Goal: Information Seeking & Learning: Learn about a topic

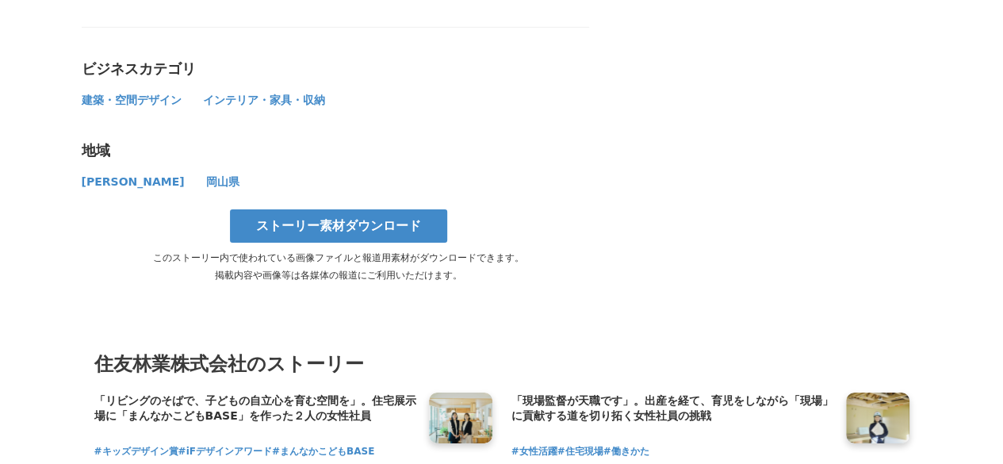
scroll to position [8567, 0]
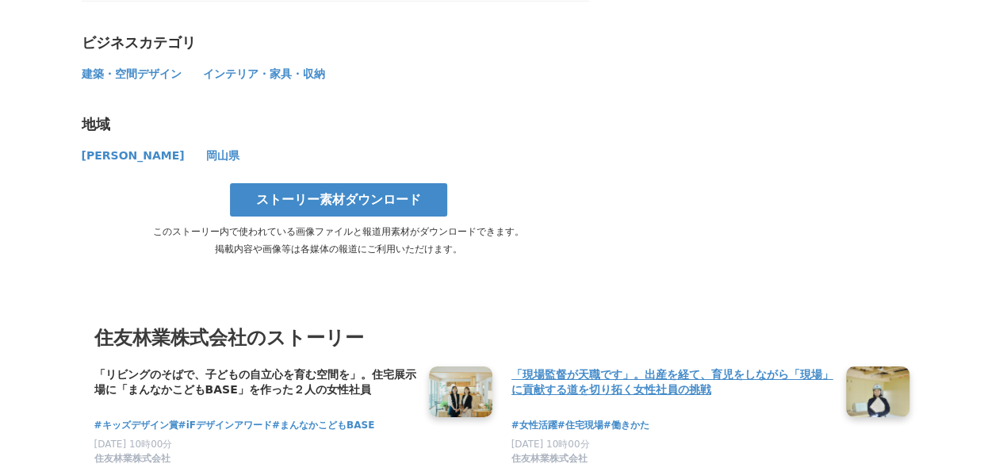
click at [628, 366] on h4 "「現場監督が天職です」。出産を経て、育児をしながら「現場」に貢献する道を切り拓く女性社員の挑戦" at bounding box center [673, 382] width 322 height 33
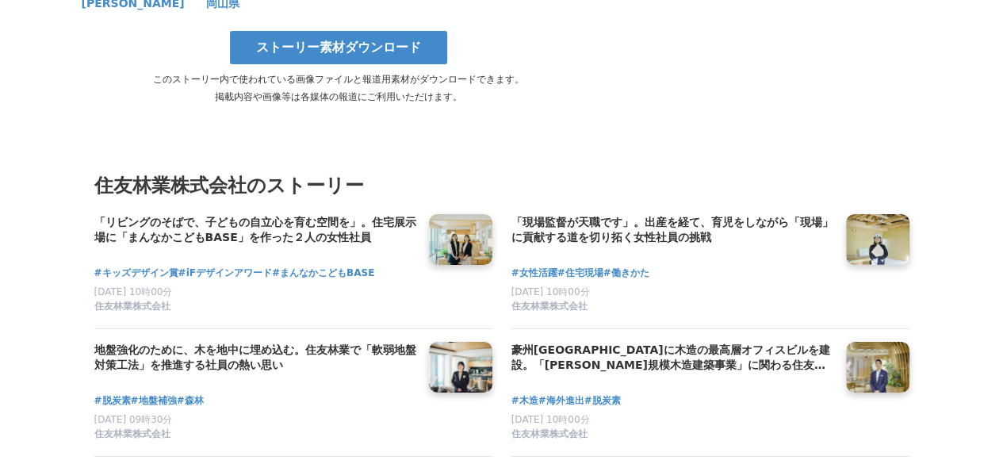
scroll to position [8805, 0]
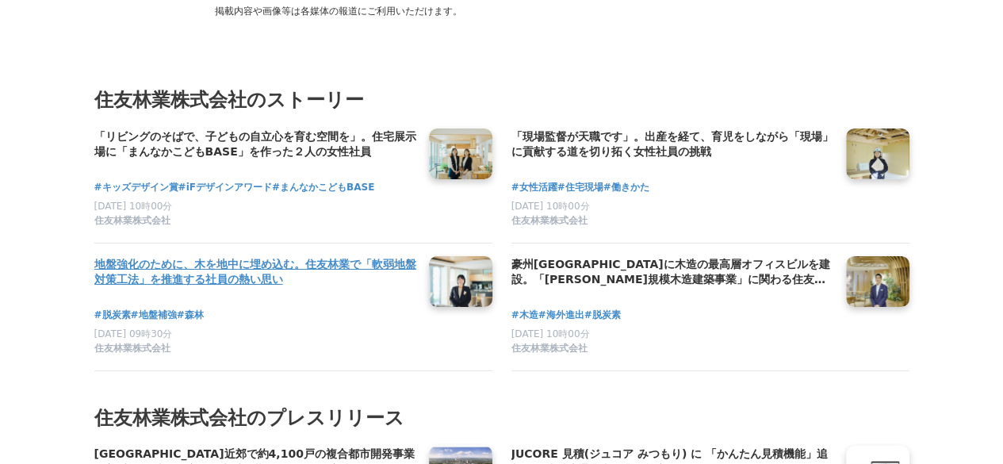
click at [211, 256] on h4 "地盤強化のために、木を地中に埋め込む。住友林業で「軟弱地盤対策工法」を推進する社員の熱い思い" at bounding box center [255, 272] width 322 height 33
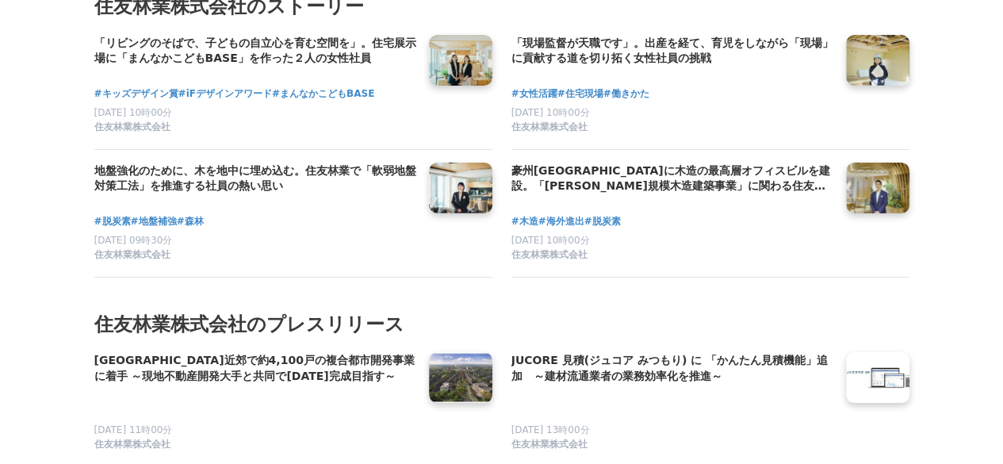
scroll to position [8884, 0]
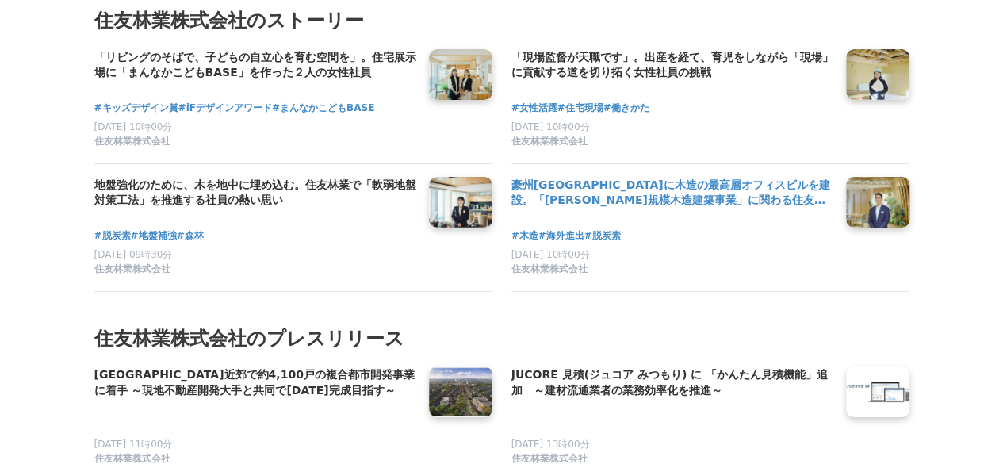
click at [589, 177] on h4 "豪州[GEOGRAPHIC_DATA]に木造の最高層オフィスビルを建設。「[PERSON_NAME]規模木造建築事業」に関わる住友林業社員のキャリアと展望" at bounding box center [673, 193] width 322 height 33
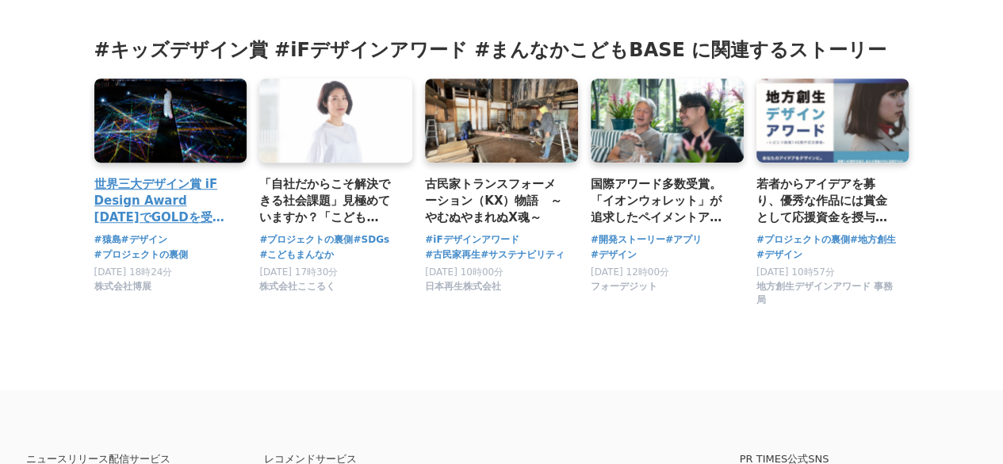
scroll to position [9674, 0]
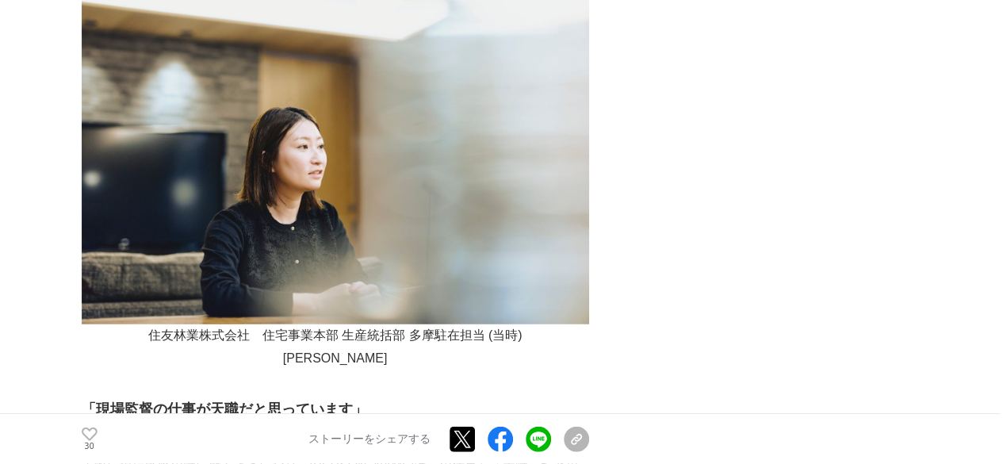
scroll to position [2062, 0]
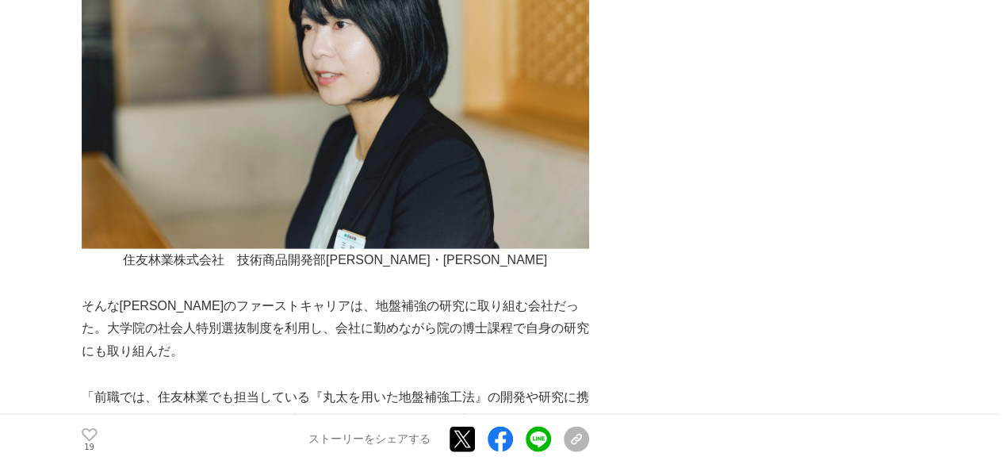
scroll to position [1745, 0]
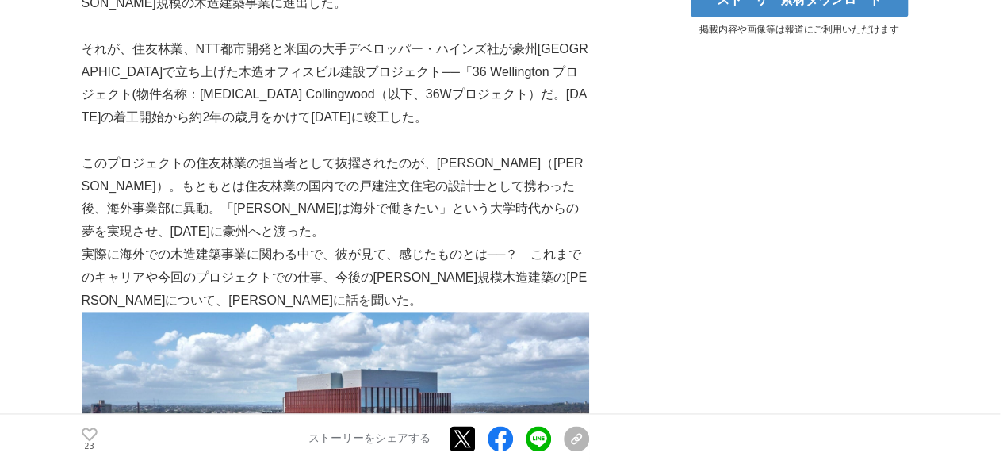
scroll to position [952, 0]
